Goal: Register for event/course

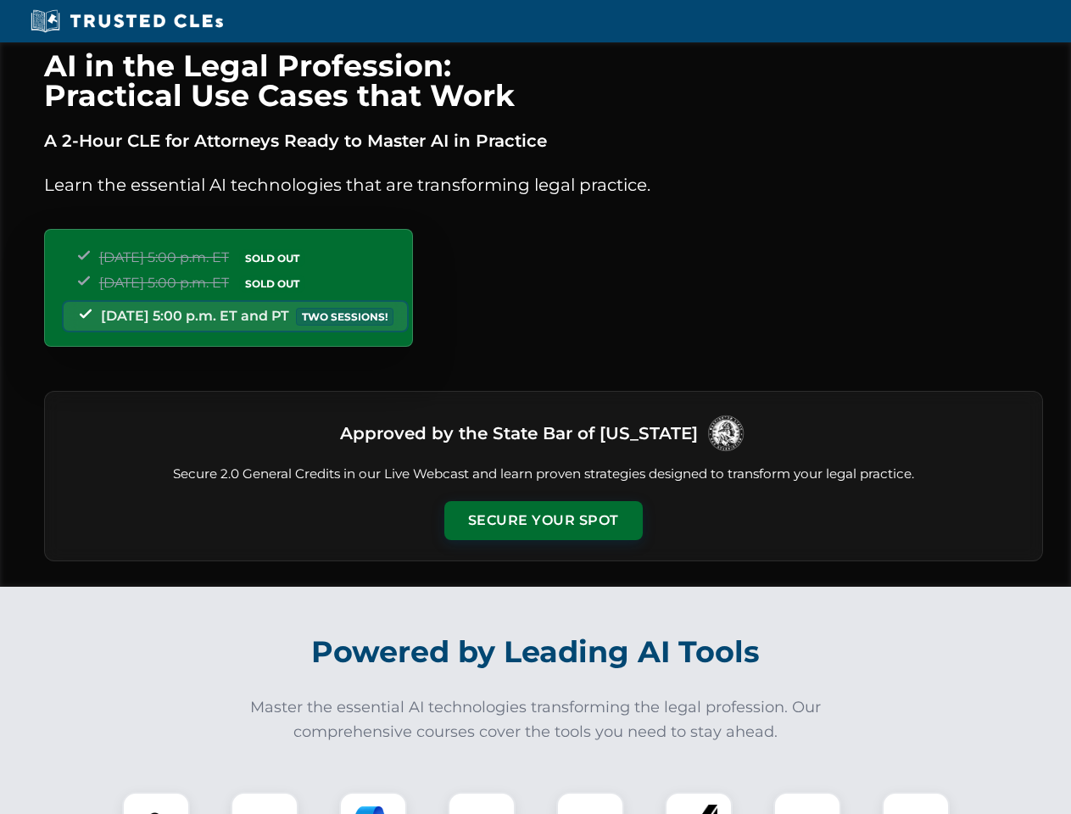
click at [543, 521] on button "Secure Your Spot" at bounding box center [543, 520] width 198 height 39
click at [156, 803] on img at bounding box center [155, 826] width 49 height 49
